Goal: Use online tool/utility: Utilize a website feature to perform a specific function

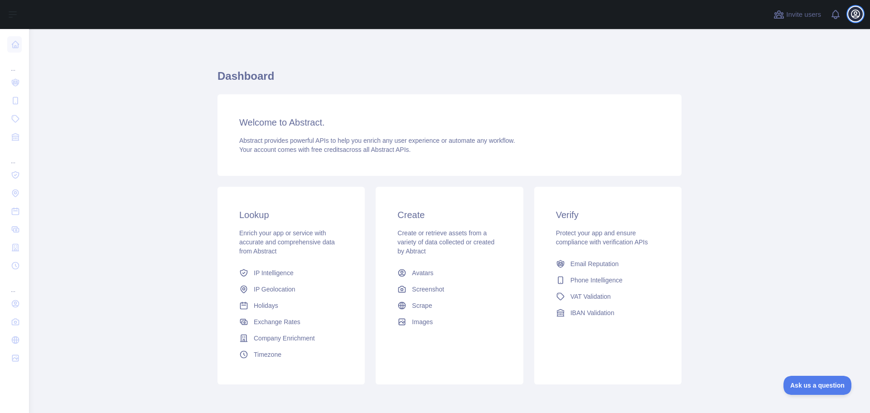
click at [854, 14] on icon "button" at bounding box center [855, 14] width 8 height 8
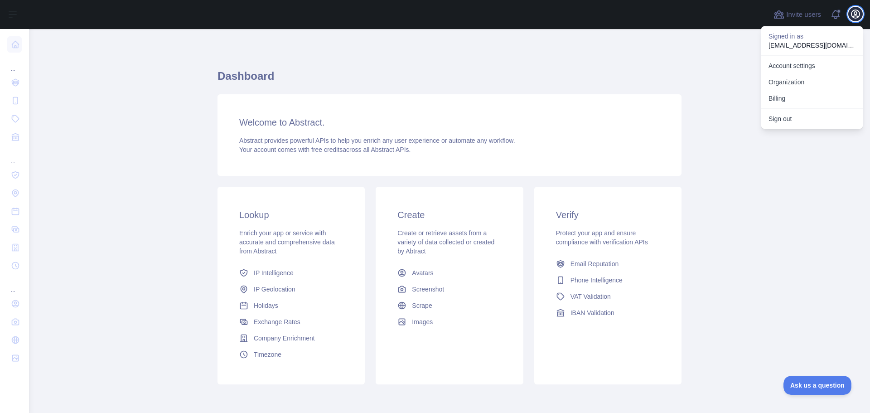
click at [854, 14] on icon "button" at bounding box center [855, 14] width 8 height 8
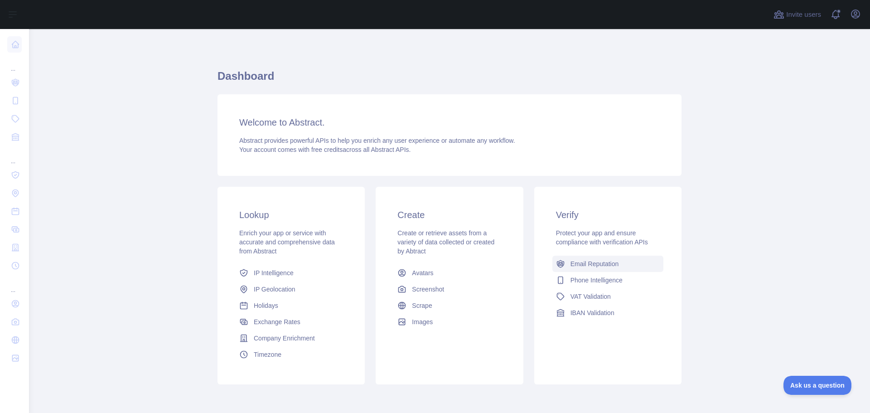
click at [598, 257] on link "Email Reputation" at bounding box center [607, 264] width 111 height 16
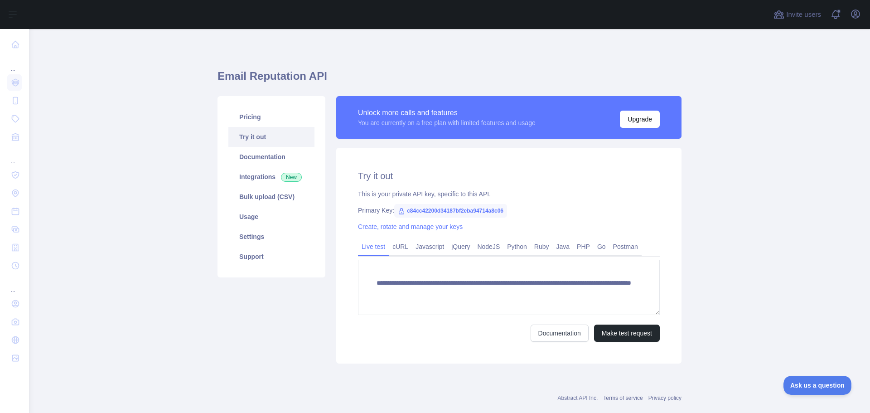
scroll to position [18, 0]
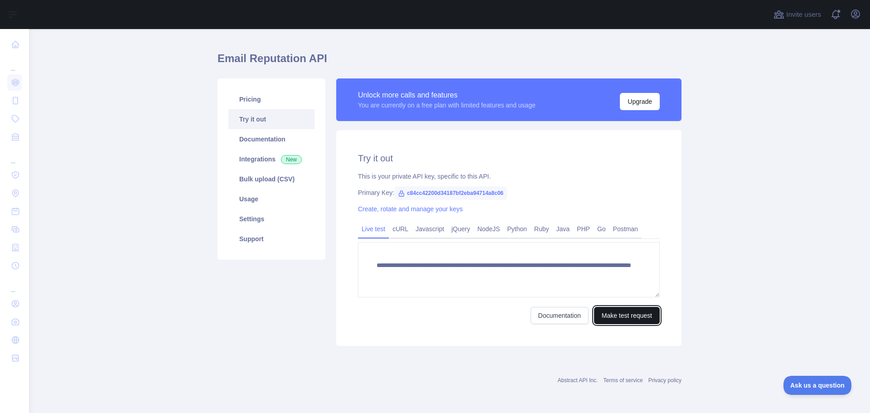
click at [607, 315] on button "Make test request" at bounding box center [627, 315] width 66 height 17
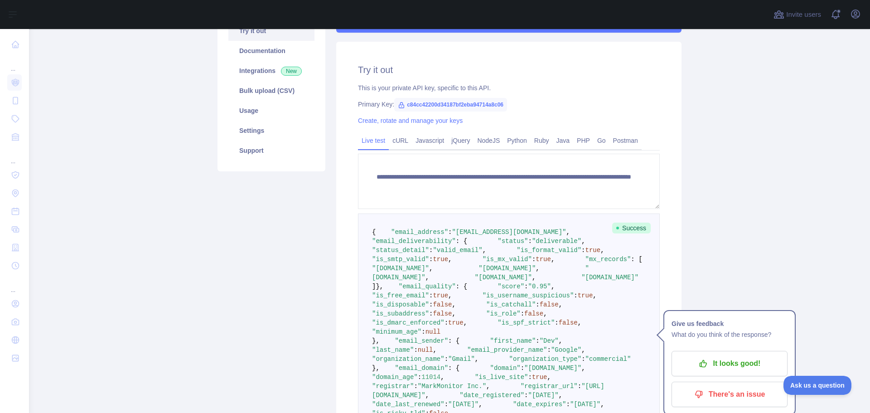
scroll to position [108, 0]
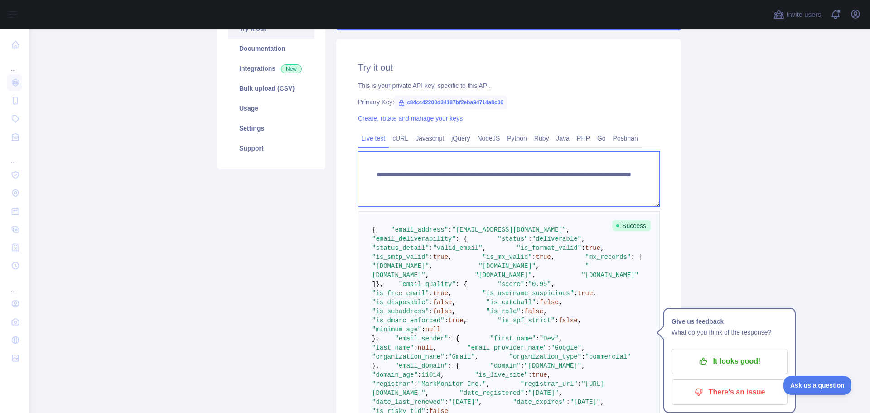
drag, startPoint x: 529, startPoint y: 183, endPoint x: 596, endPoint y: 190, distance: 67.0
click at [596, 190] on textarea "**********" at bounding box center [509, 178] width 302 height 55
paste textarea
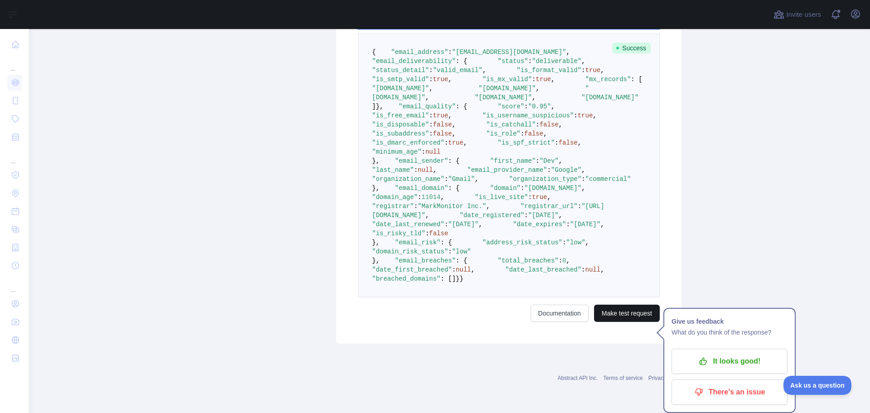
type textarea "**********"
click at [628, 308] on button "Make test request" at bounding box center [627, 312] width 66 height 17
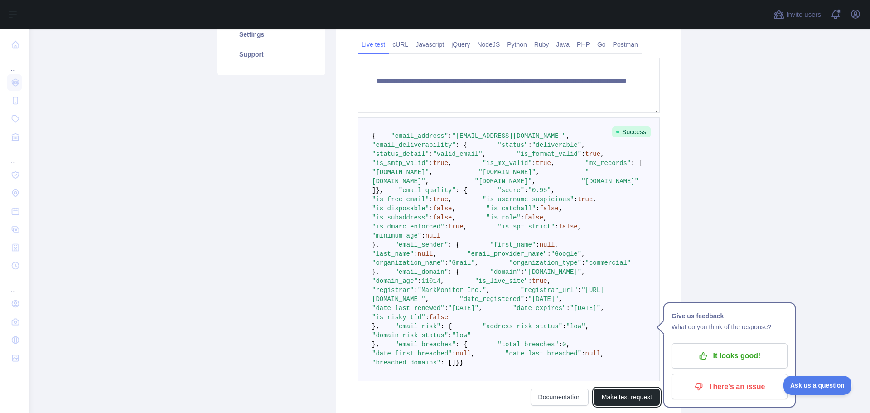
scroll to position [157, 0]
